Goal: Task Accomplishment & Management: Complete application form

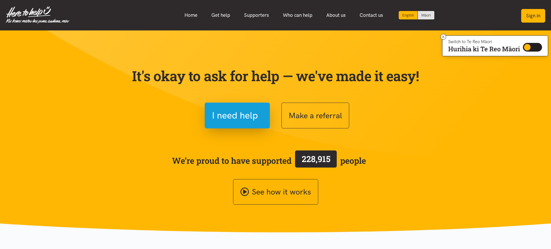
click at [534, 14] on button "Sign in" at bounding box center [533, 16] width 24 height 14
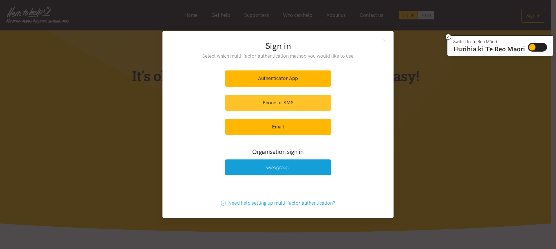
click at [278, 102] on link "Phone or SMS" at bounding box center [278, 103] width 106 height 16
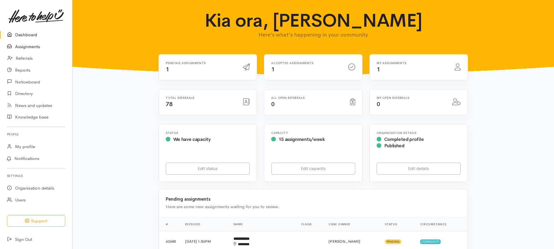
click at [22, 45] on link "Assignments" at bounding box center [36, 47] width 72 height 12
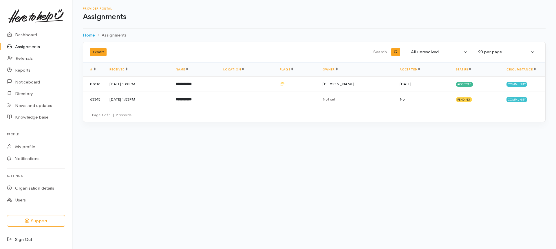
click at [20, 240] on link "Sign Out" at bounding box center [36, 239] width 72 height 12
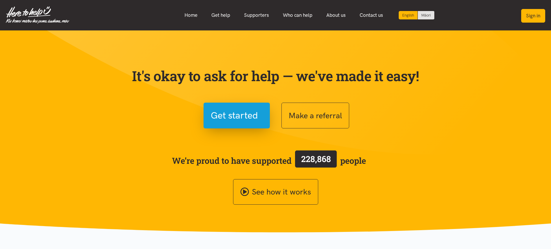
click at [531, 14] on button "Sign in" at bounding box center [533, 16] width 24 height 14
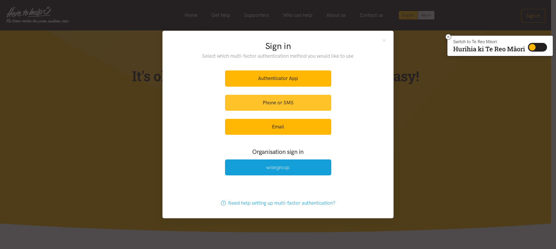
click at [271, 104] on link "Phone or SMS" at bounding box center [278, 103] width 106 height 16
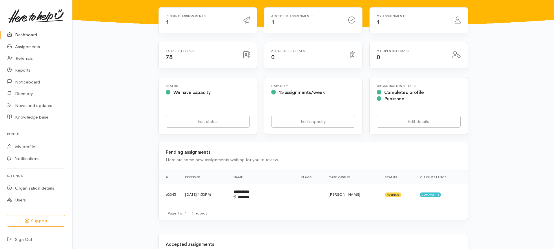
scroll to position [116, 0]
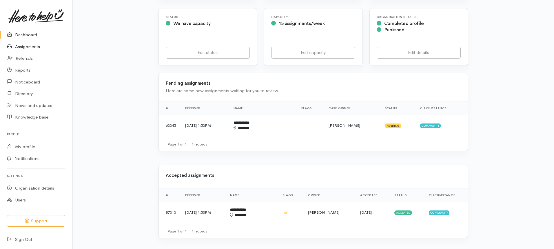
click at [21, 45] on link "Assignments" at bounding box center [36, 47] width 72 height 12
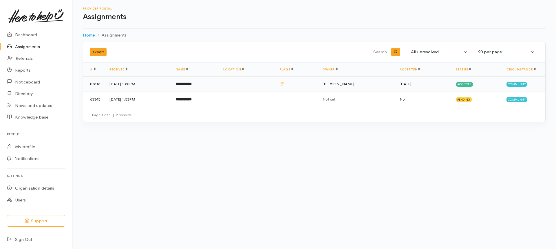
click at [123, 85] on td "[DATE] 1:50PM" at bounding box center [138, 83] width 66 height 15
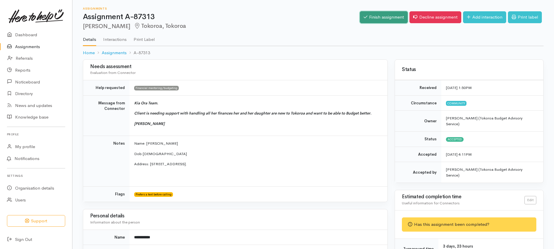
click at [373, 16] on link "Finish assignment" at bounding box center [384, 17] width 48 height 12
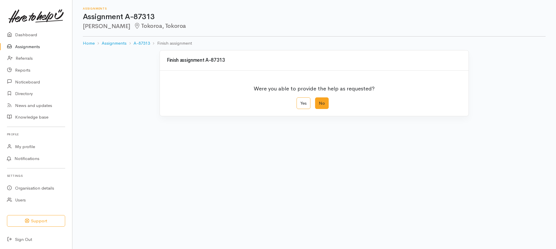
click at [319, 102] on label "No" at bounding box center [322, 103] width 14 height 12
click at [319, 101] on input "No" at bounding box center [317, 99] width 4 height 4
radio input "true"
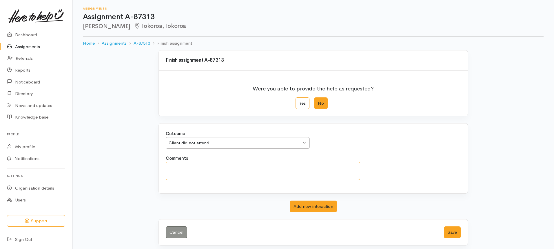
click at [175, 165] on textarea "Comments" at bounding box center [263, 171] width 194 height 18
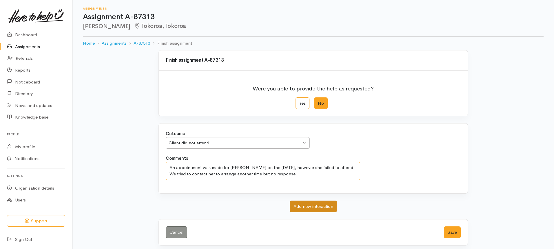
type textarea "An appointment was made for Esther on the 18th August 25, however she failed to…"
click at [316, 206] on button "Add new interaction" at bounding box center [313, 206] width 47 height 12
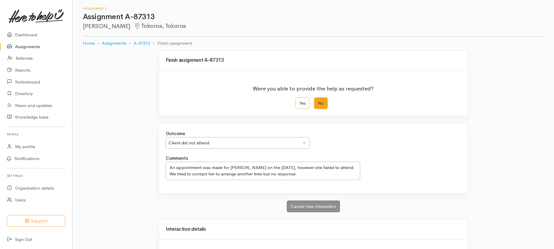
click at [324, 102] on label "No" at bounding box center [321, 103] width 14 height 12
click at [318, 101] on input "No" at bounding box center [316, 99] width 4 height 4
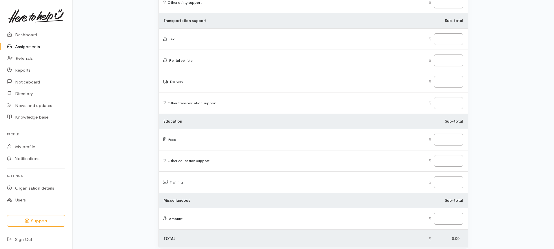
scroll to position [886, 0]
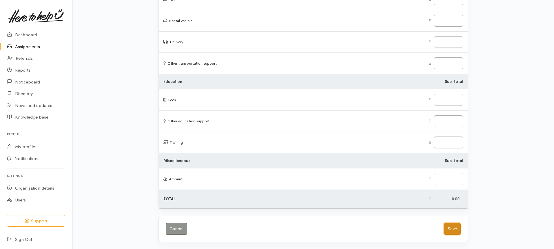
click at [453, 229] on button "Save" at bounding box center [452, 229] width 17 height 12
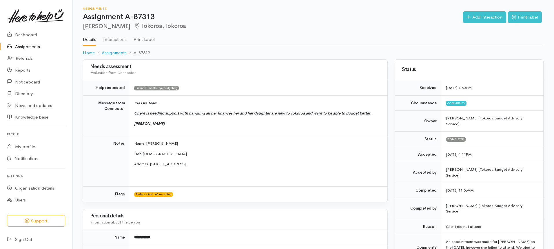
click at [24, 46] on link "Assignments" at bounding box center [36, 47] width 72 height 12
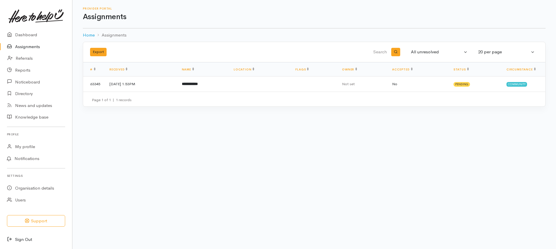
click at [20, 240] on link "Sign Out" at bounding box center [36, 239] width 72 height 12
